Goal: Task Accomplishment & Management: Use online tool/utility

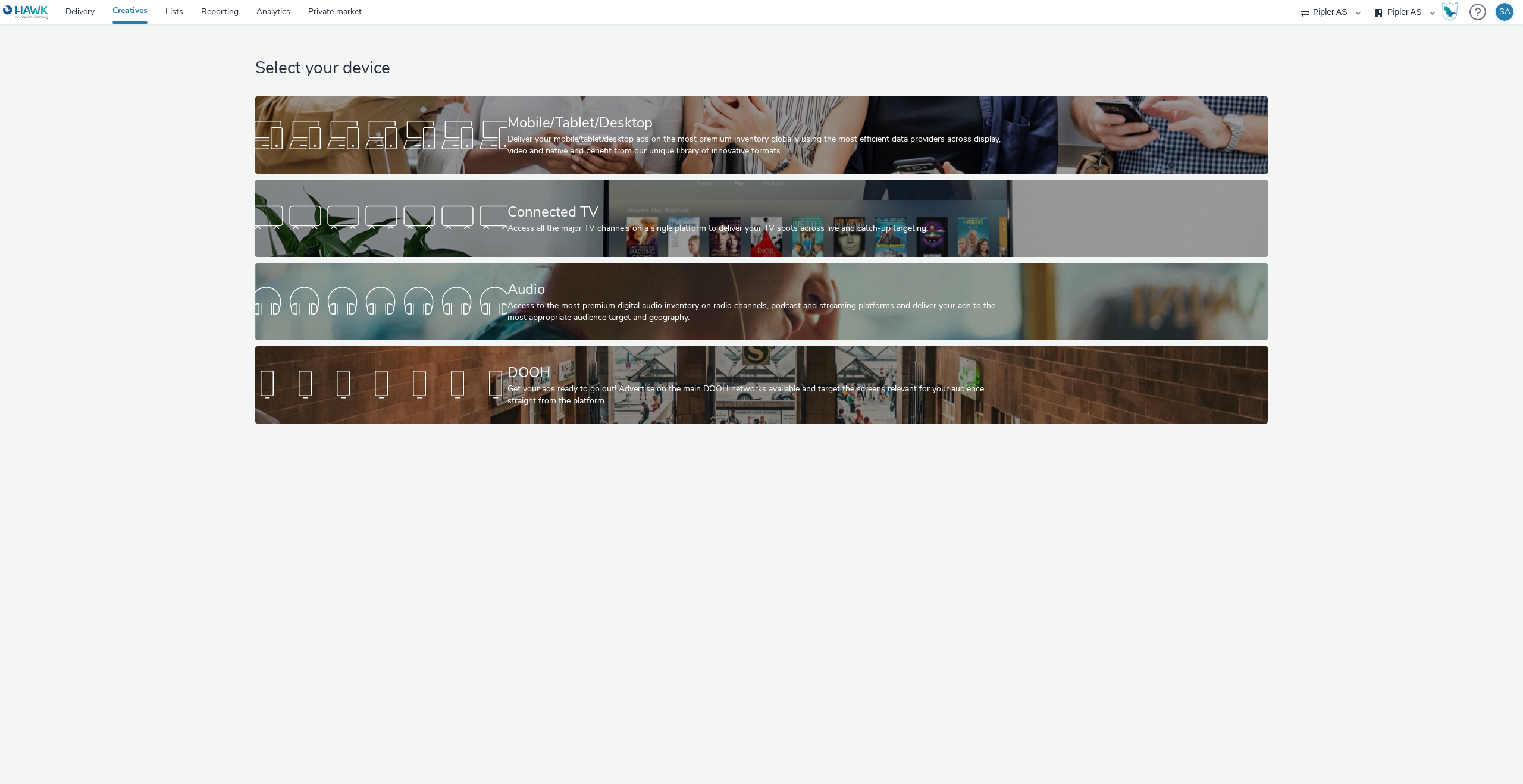
select select "6e0321bb-fa4f-48a7-92b5-065ad1241cb4"
select select "7d7b5aff-eb10-49ff-9fb4-161712d76f47"
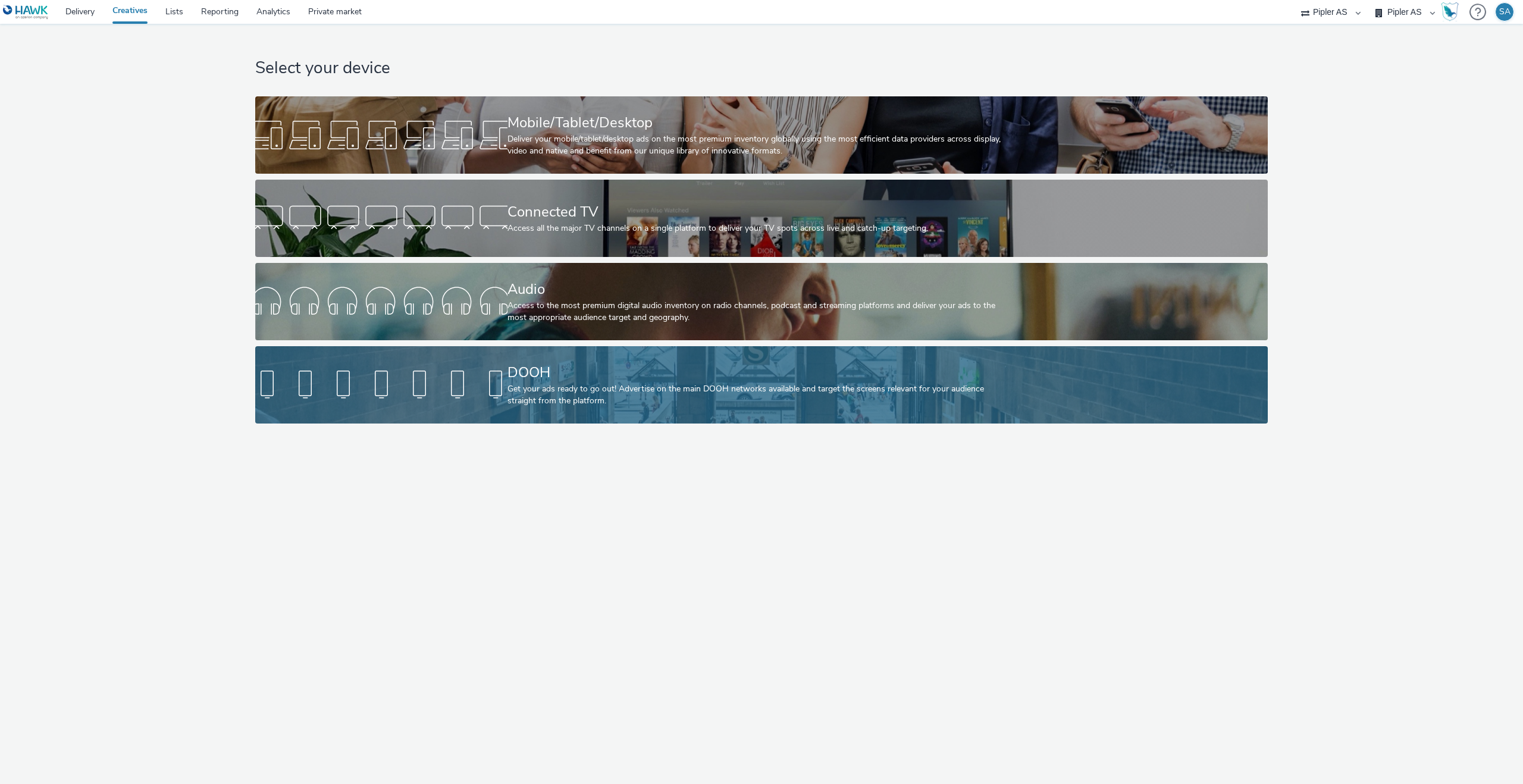
click at [591, 392] on div "Get your ads ready to go out! Advertise on the main DOOH networks available and…" at bounding box center [760, 395] width 504 height 25
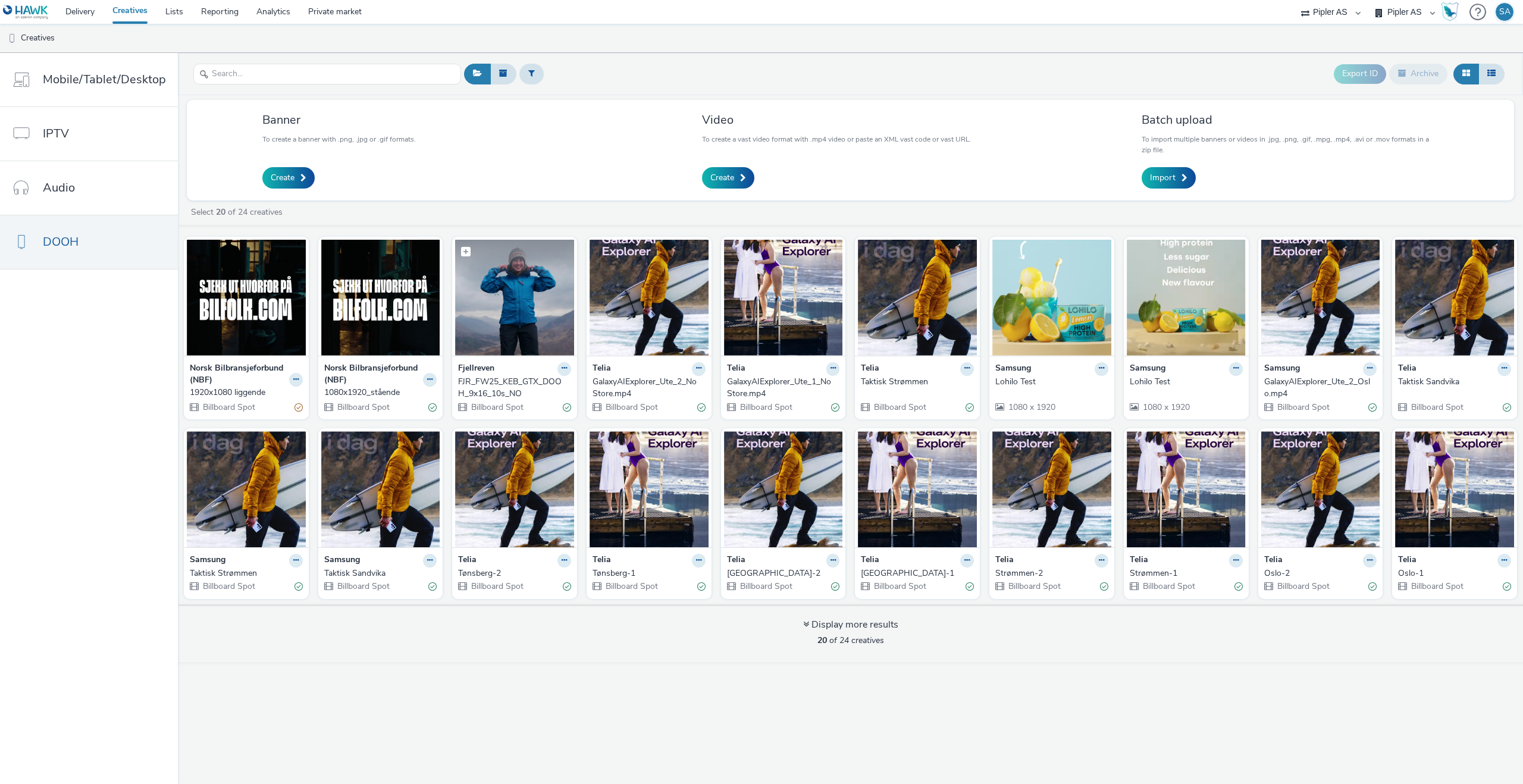
click at [483, 321] on img at bounding box center [514, 297] width 119 height 116
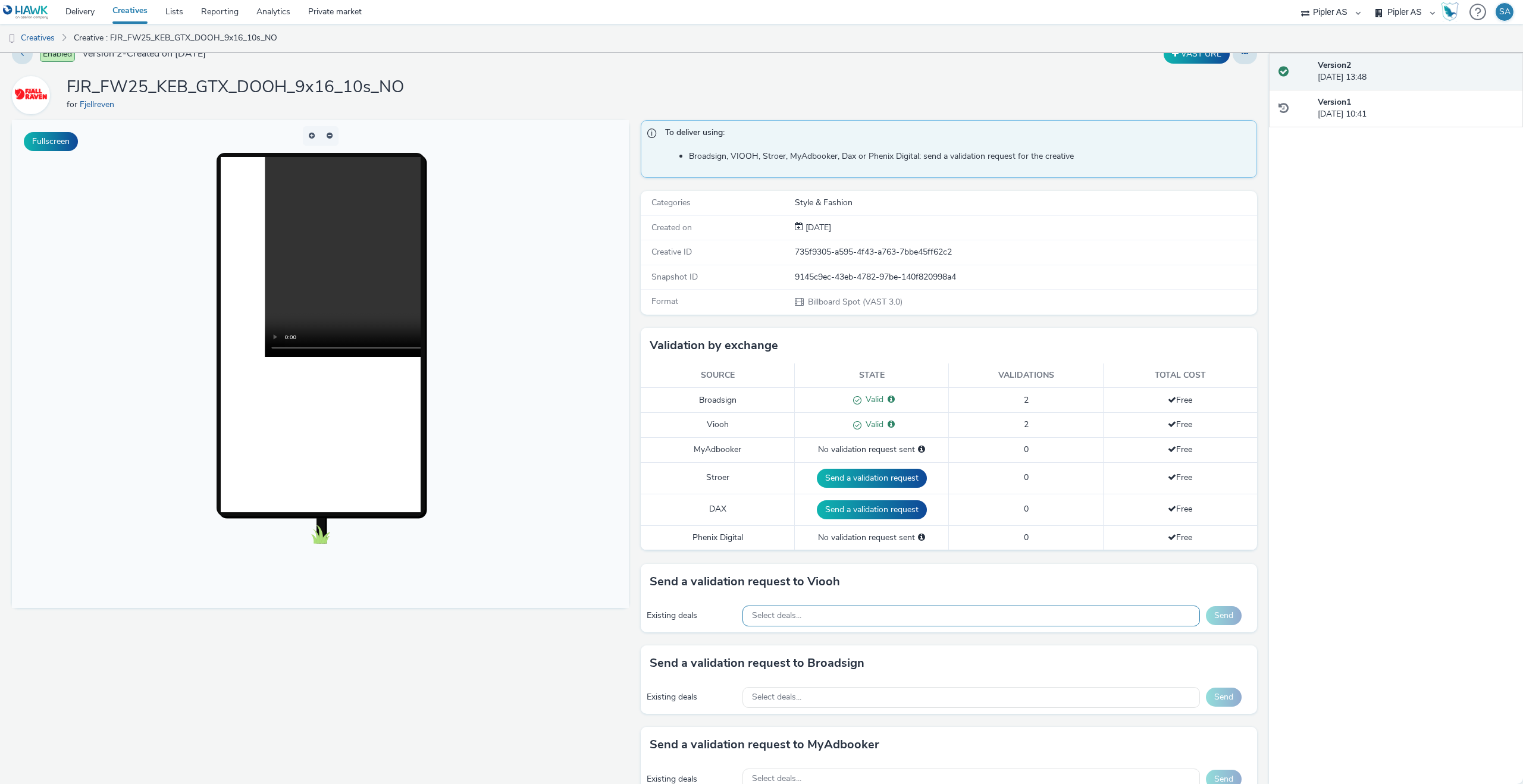
scroll to position [21, 0]
click at [917, 616] on div "Select deals..." at bounding box center [971, 615] width 458 height 21
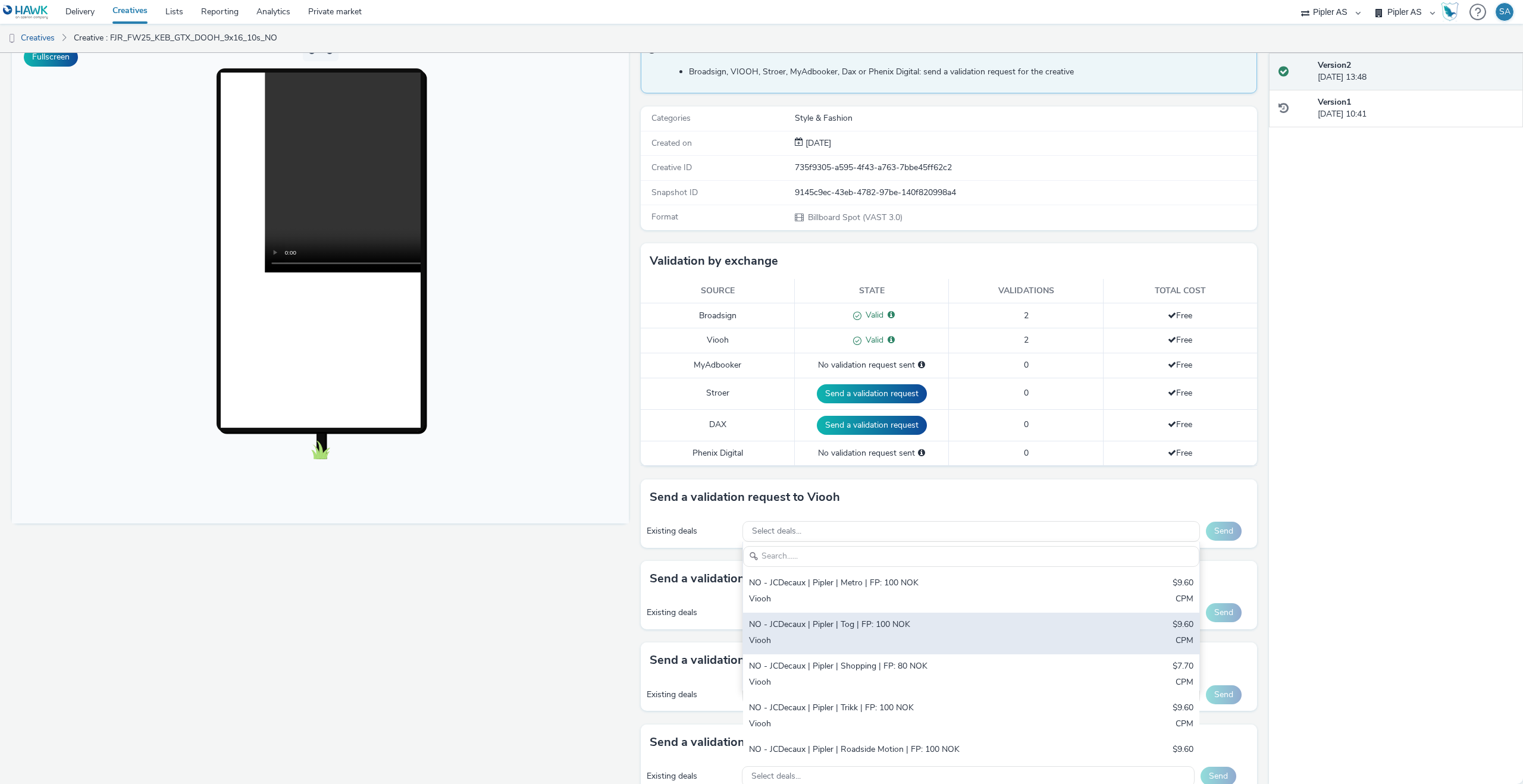
scroll to position [105, 0]
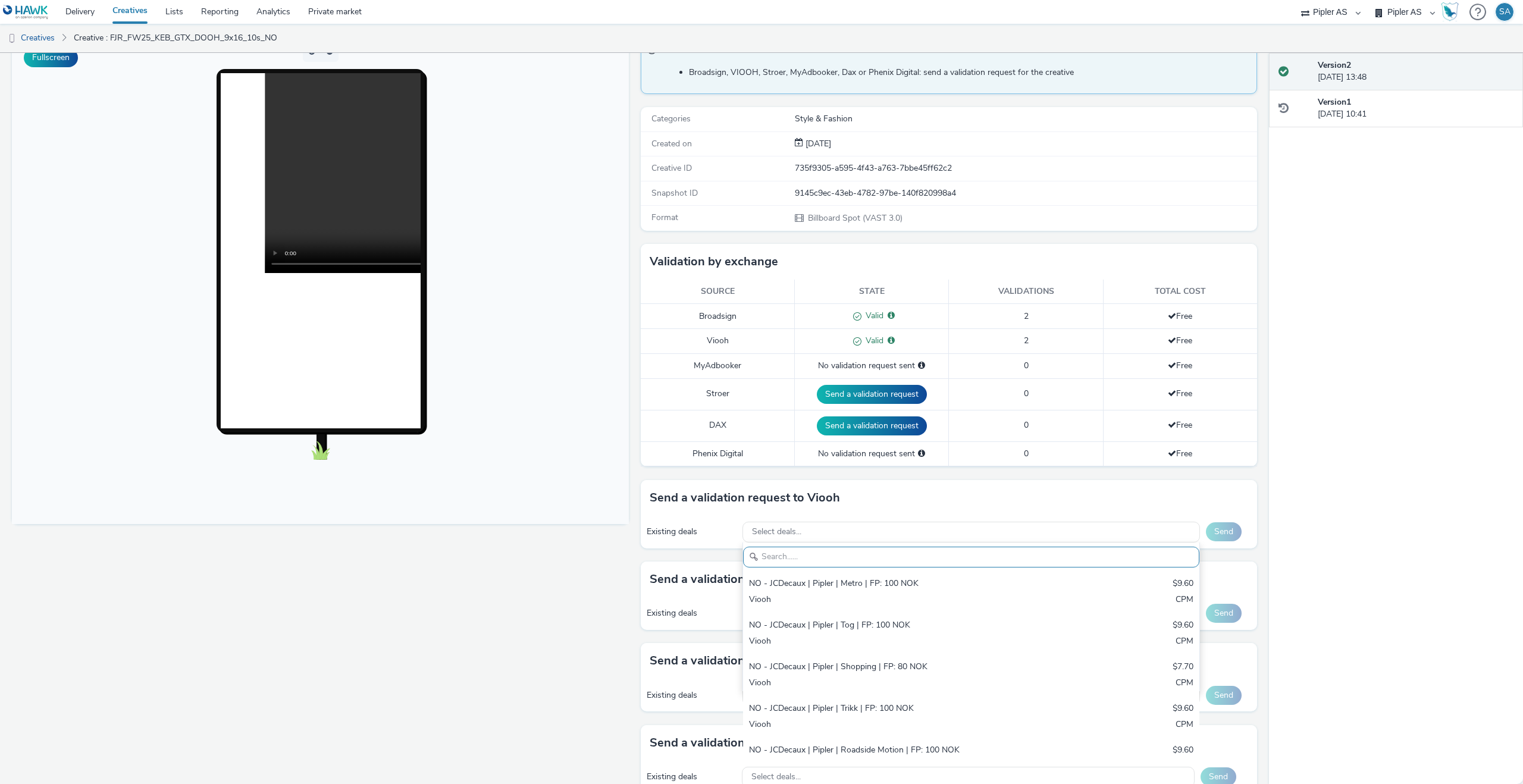
click at [1031, 500] on div "Send a validation request to Viooh" at bounding box center [949, 498] width 617 height 36
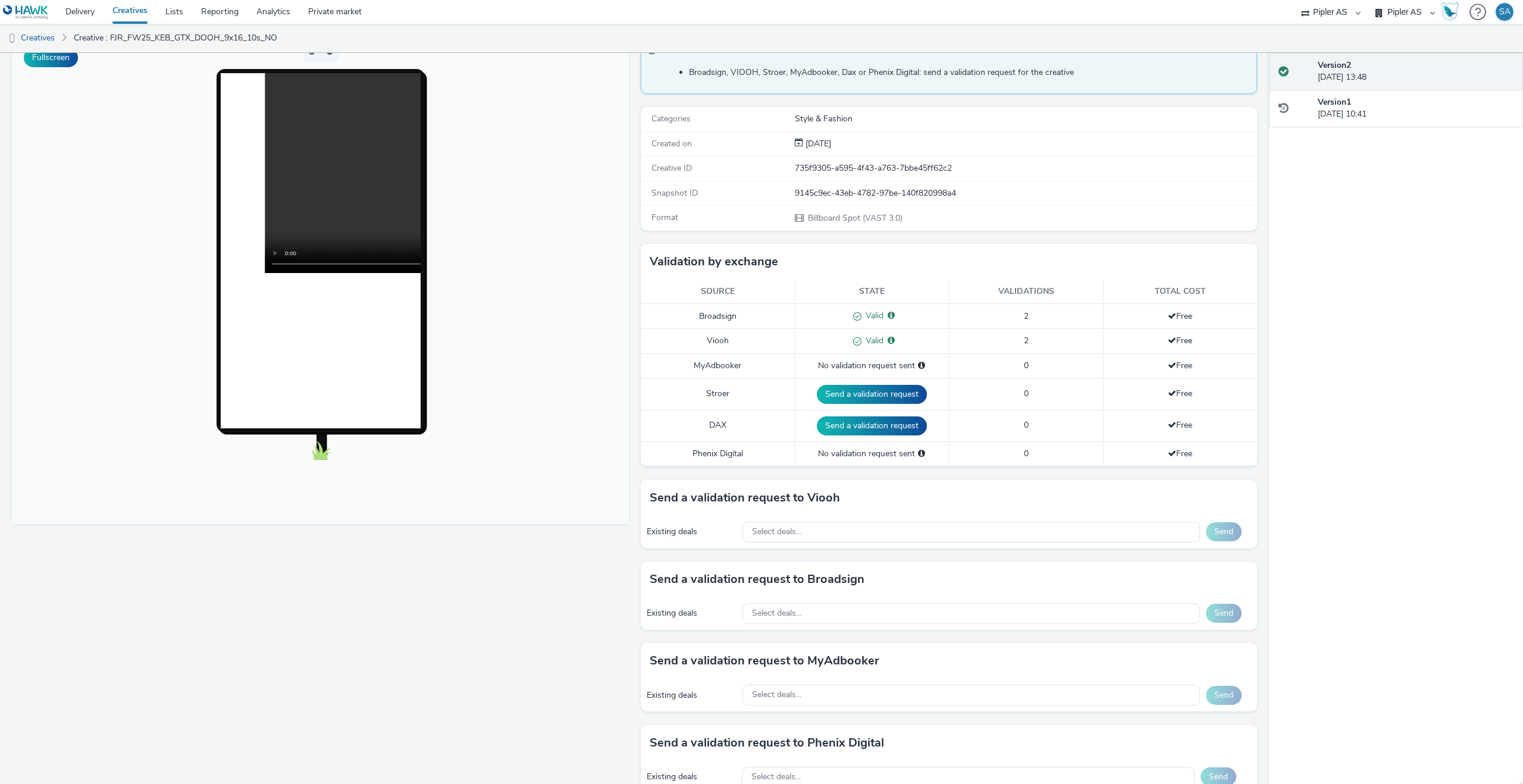
click at [130, 7] on link "Creatives" at bounding box center [130, 12] width 53 height 24
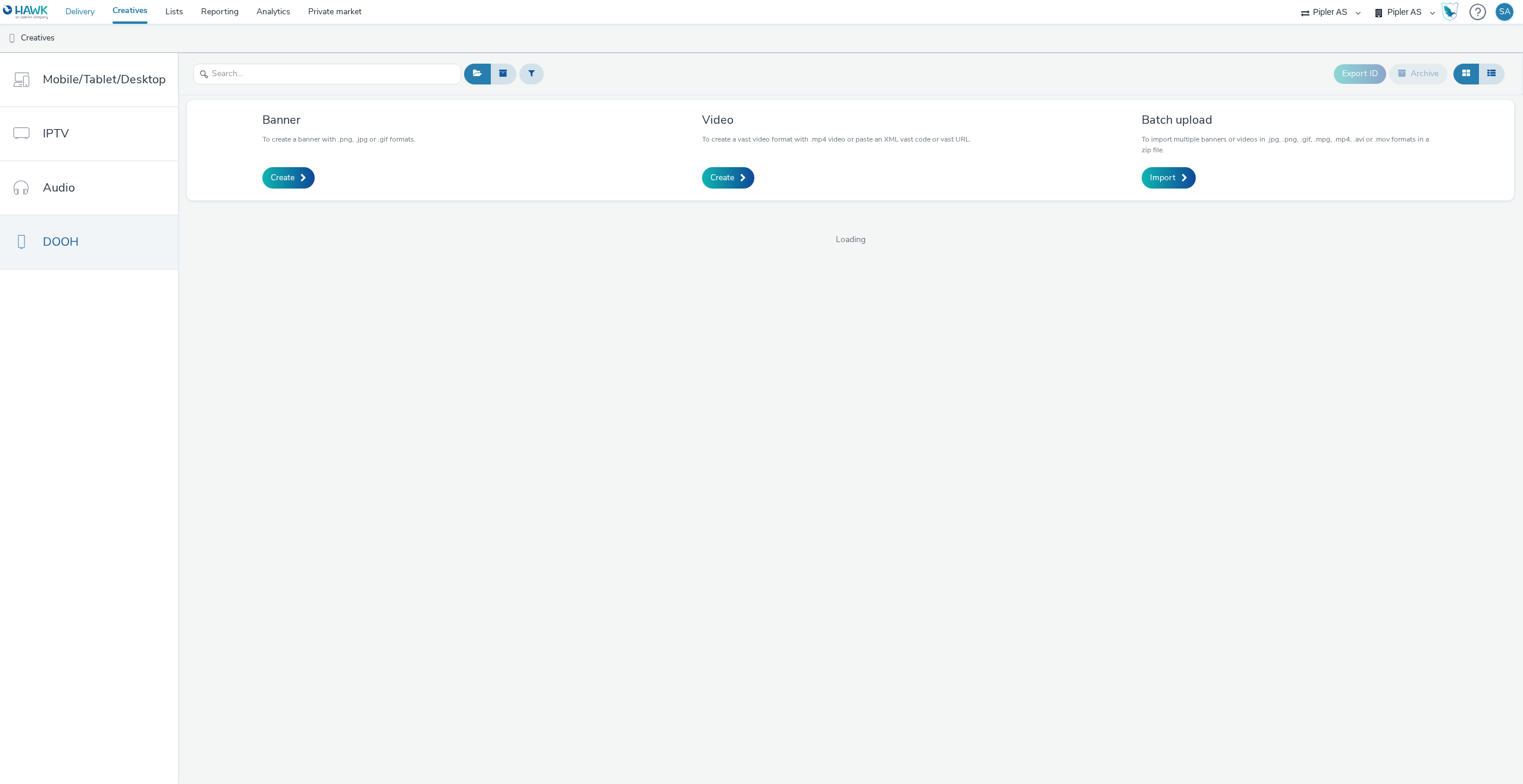
click at [94, 16] on link "Delivery" at bounding box center [80, 12] width 47 height 24
